Goal: Transaction & Acquisition: Book appointment/travel/reservation

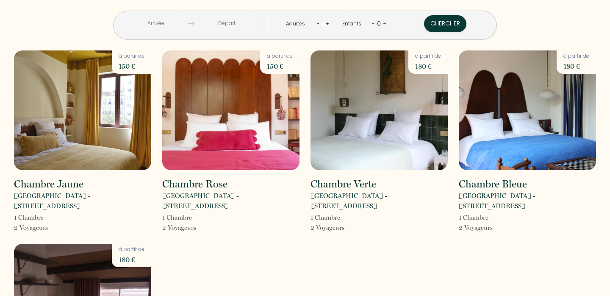
click at [188, 23] on input "text" at bounding box center [155, 23] width 65 height 17
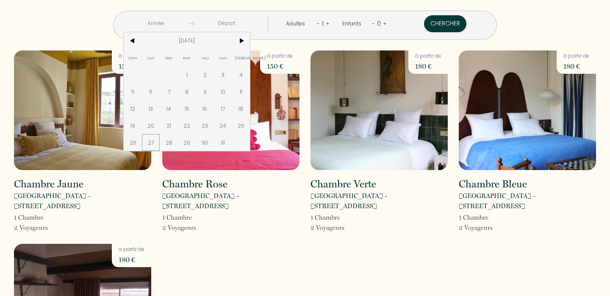
click at [160, 139] on span "27" at bounding box center [151, 142] width 18 height 17
type input "[DATE]"
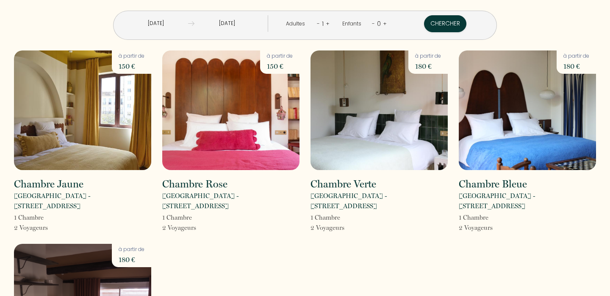
click at [256, 21] on input "[DATE]" at bounding box center [227, 23] width 65 height 17
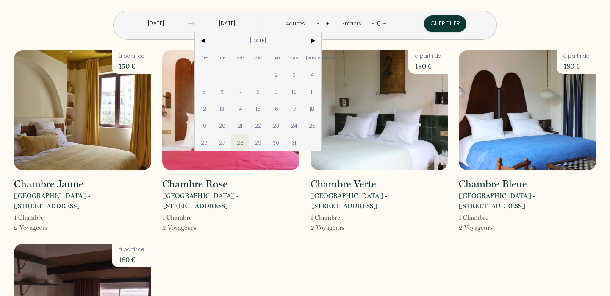
click at [285, 140] on span "30" at bounding box center [276, 142] width 18 height 17
type input "[DATE]"
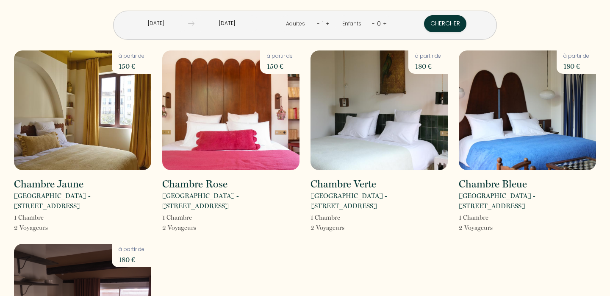
click at [326, 24] on link "+" at bounding box center [328, 23] width 4 height 8
click at [425, 23] on button "Chercher" at bounding box center [446, 23] width 42 height 17
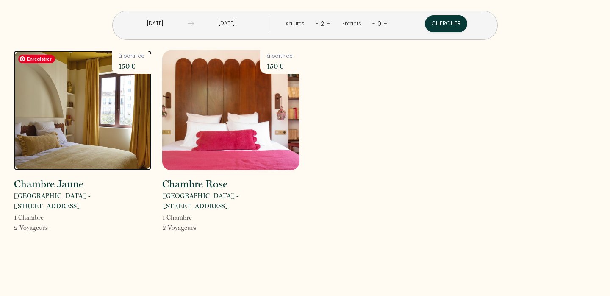
click at [105, 128] on img at bounding box center [82, 110] width 137 height 120
